Goal: Check status

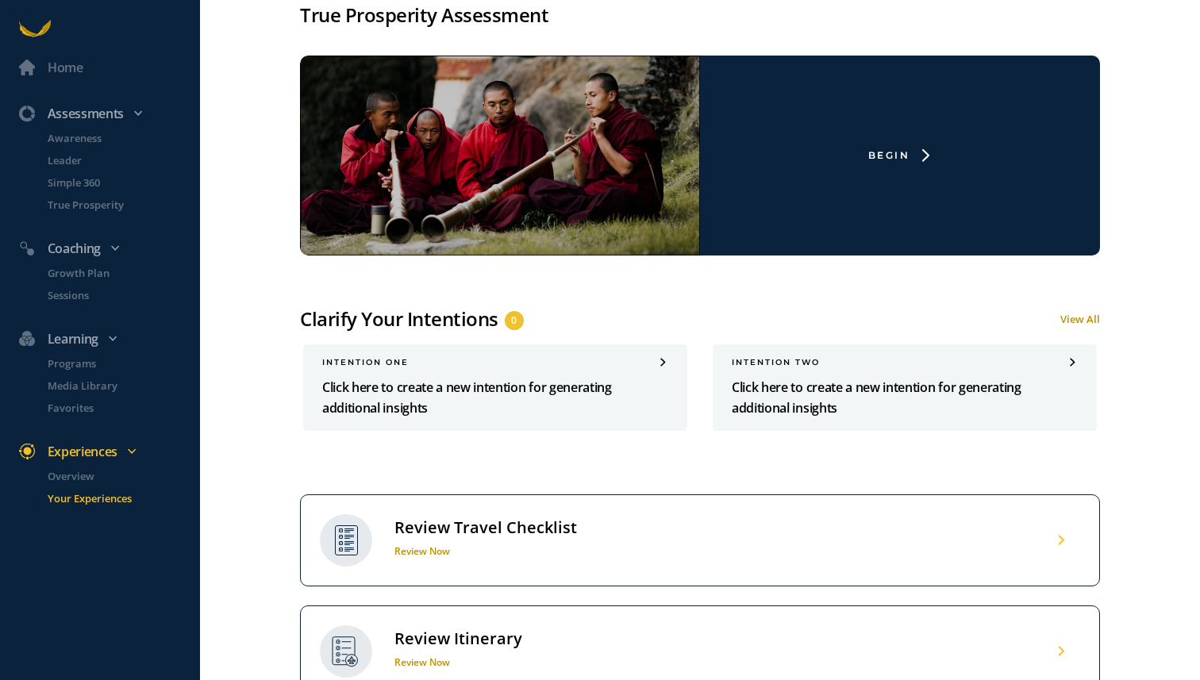
scroll to position [881, 0]
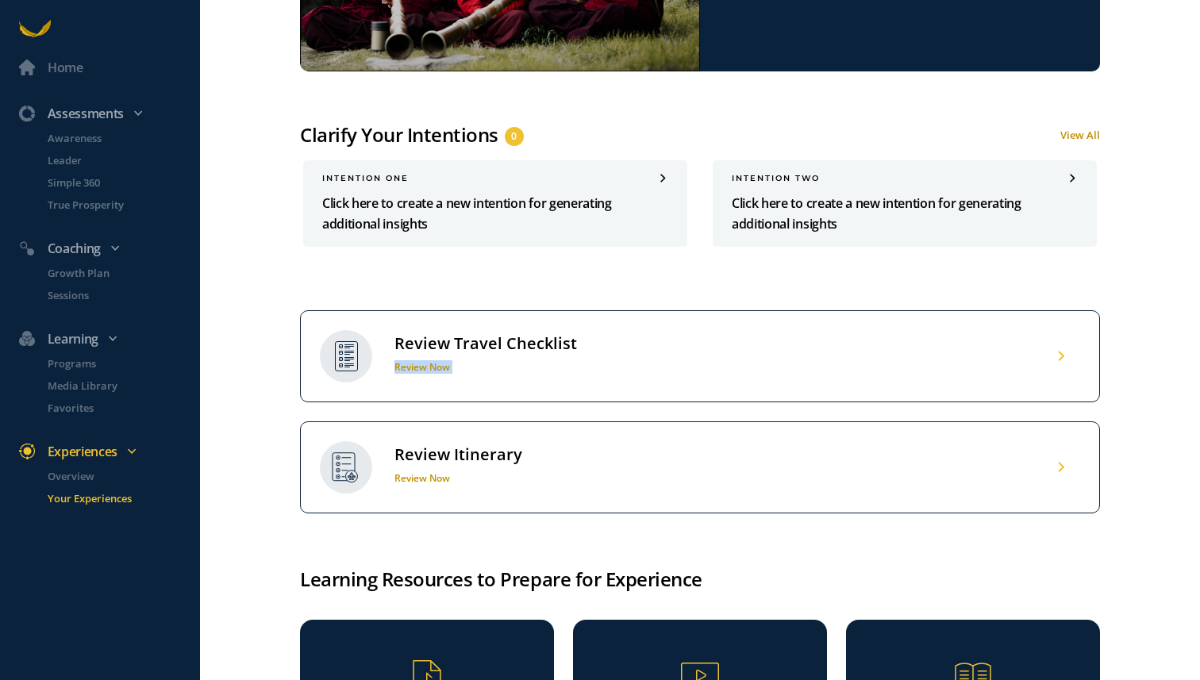
drag, startPoint x: 418, startPoint y: 355, endPoint x: 395, endPoint y: 407, distance: 56.5
click at [395, 407] on div "Review Travel Checklist Review Now Review Itinerary Review Now" at bounding box center [700, 411] width 800 height 203
click at [445, 337] on div "Review Travel Checklist" at bounding box center [486, 343] width 183 height 21
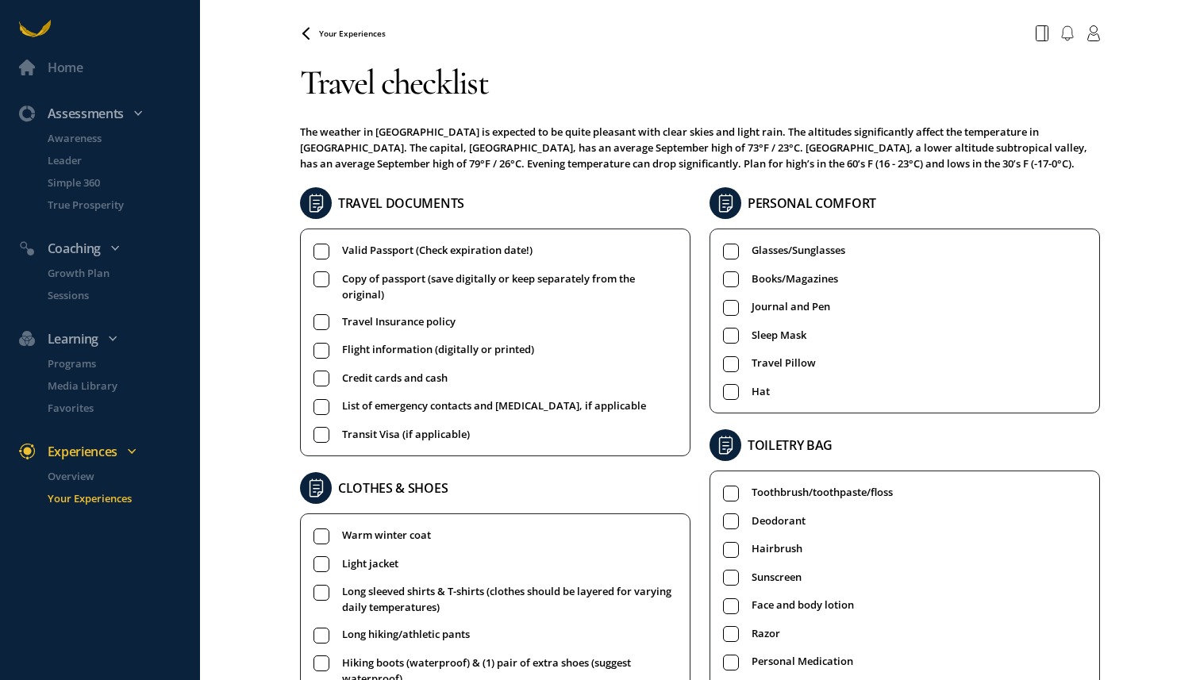
click at [322, 249] on rect at bounding box center [321, 251] width 15 height 15
click at [321, 322] on rect at bounding box center [321, 322] width 15 height 15
click at [318, 354] on rect at bounding box center [321, 350] width 15 height 15
click at [268, 351] on div "Home Assessments Awareness Leader Simple 360 True Prosperity Coaching Growth Pl…" at bounding box center [600, 340] width 1200 height 680
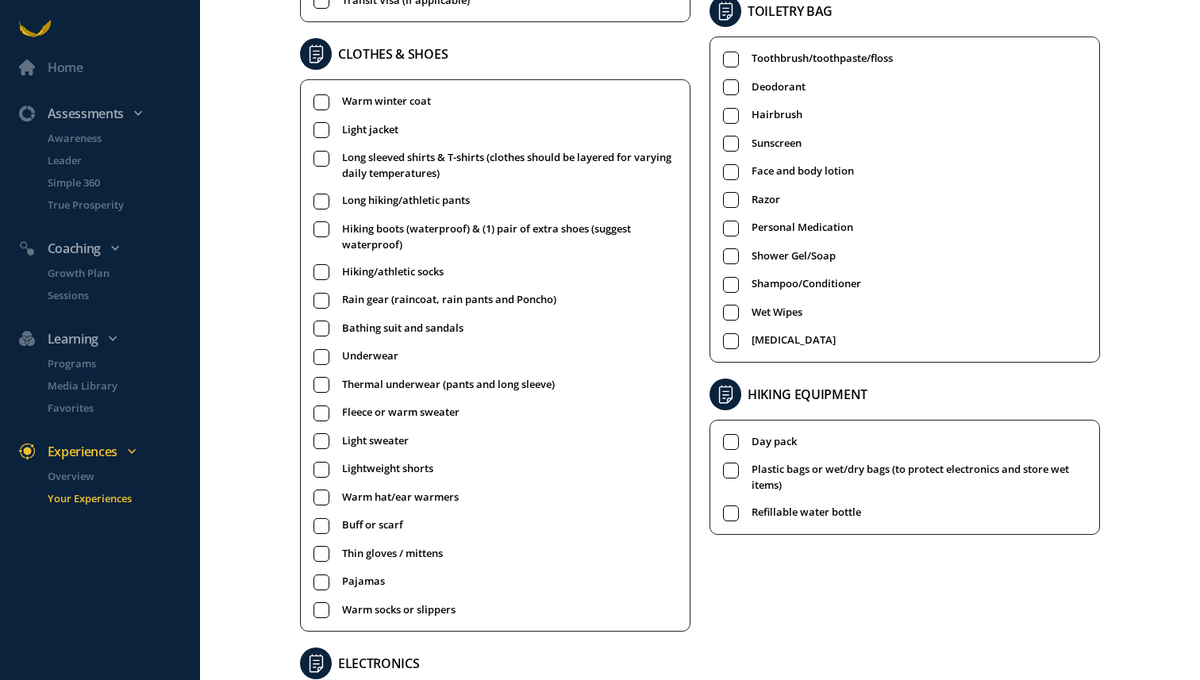
scroll to position [438, 0]
